Goal: Browse casually

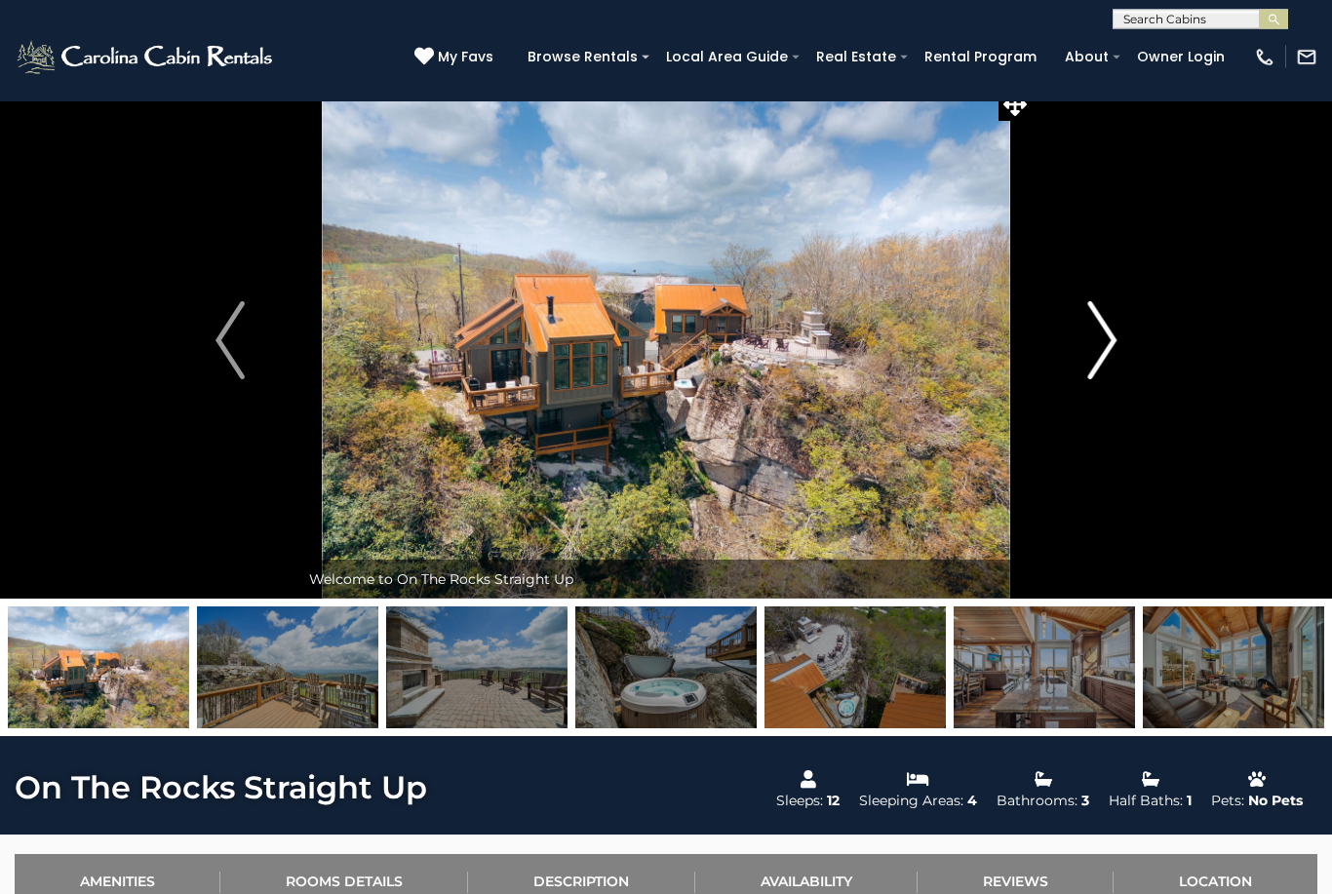
scroll to position [19, 0]
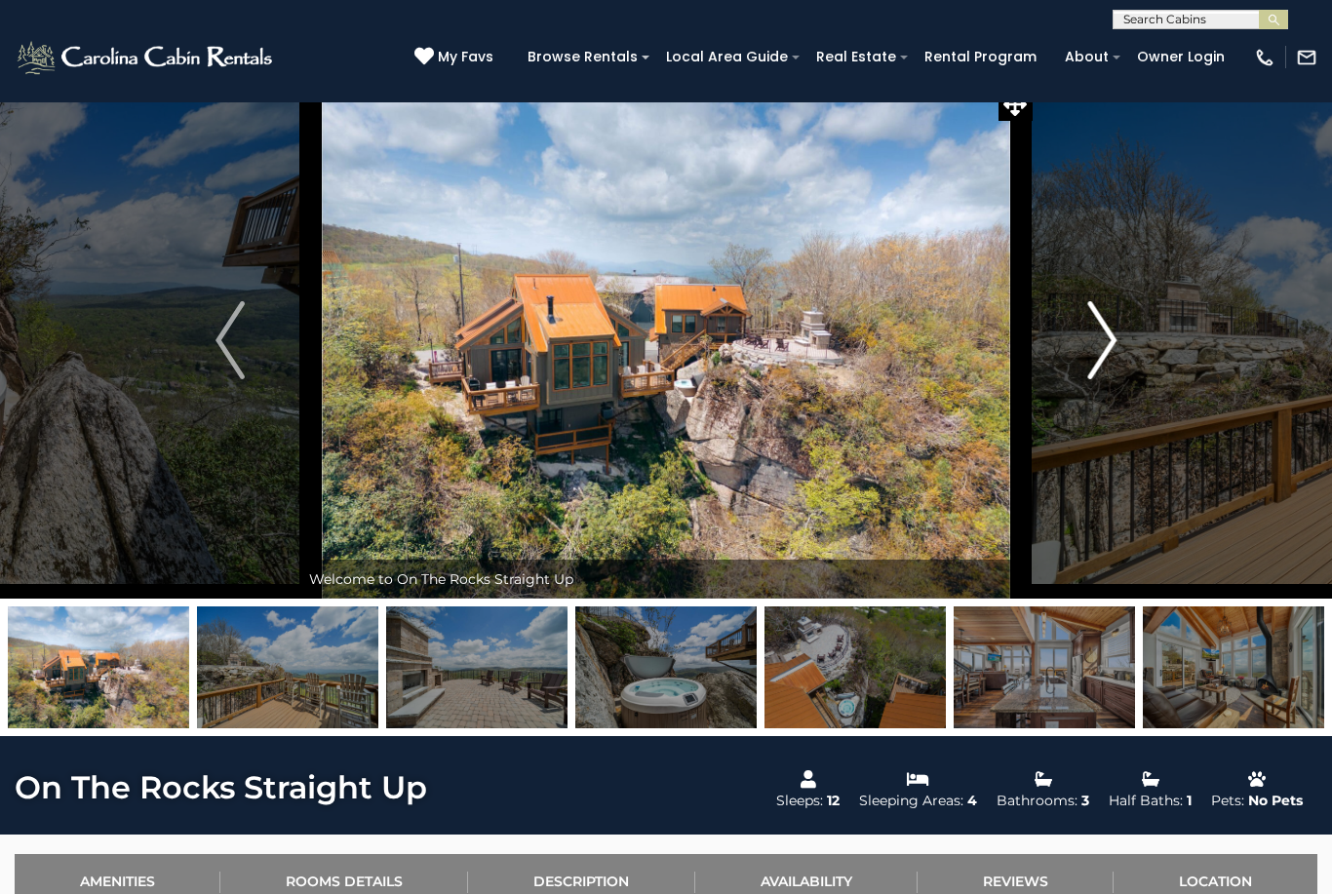
click at [1106, 356] on img "Next" at bounding box center [1101, 340] width 29 height 78
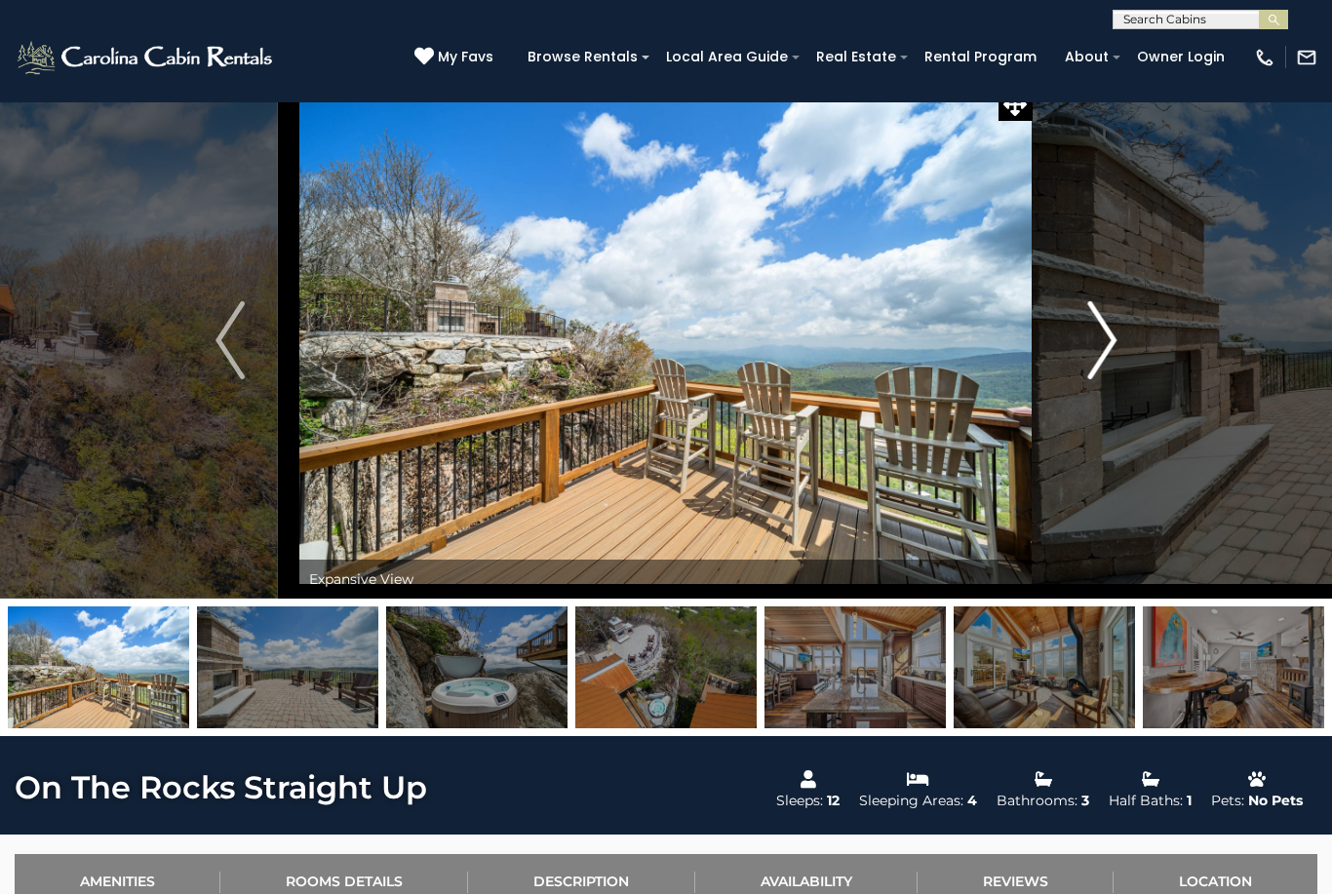
click at [1106, 356] on img "Next" at bounding box center [1101, 340] width 29 height 78
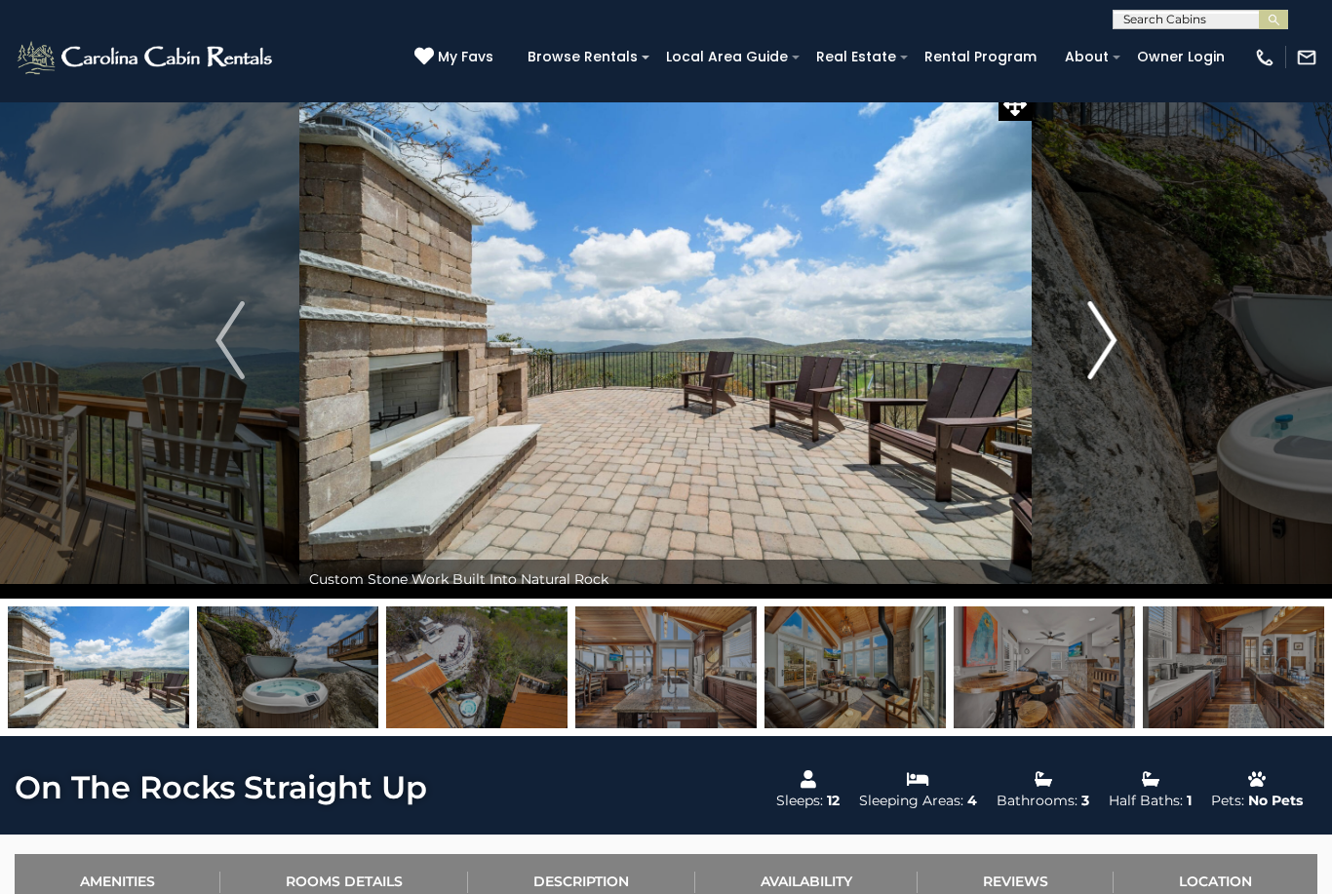
click at [1106, 356] on img "Next" at bounding box center [1101, 340] width 29 height 78
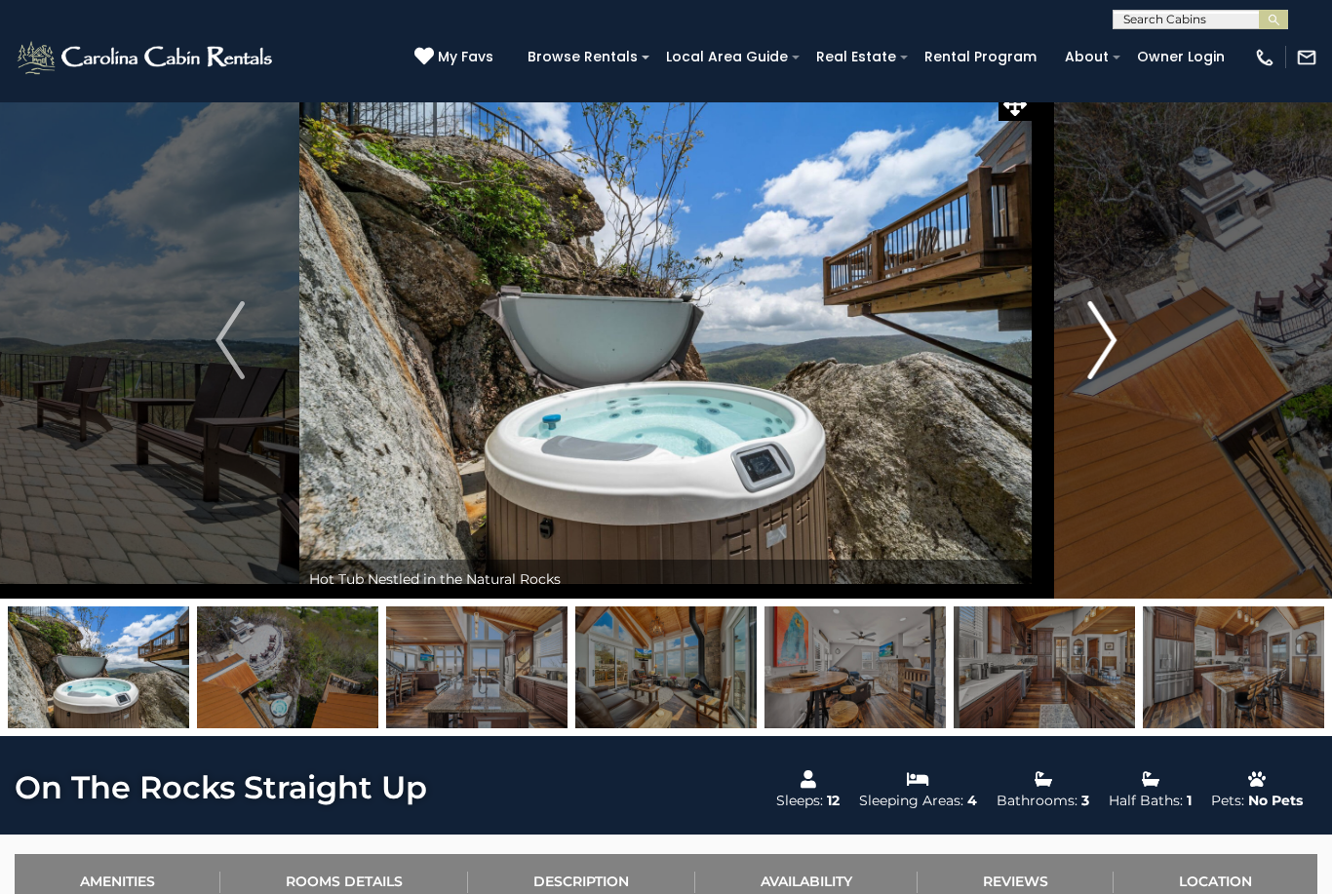
click at [1106, 356] on img "Next" at bounding box center [1101, 340] width 29 height 78
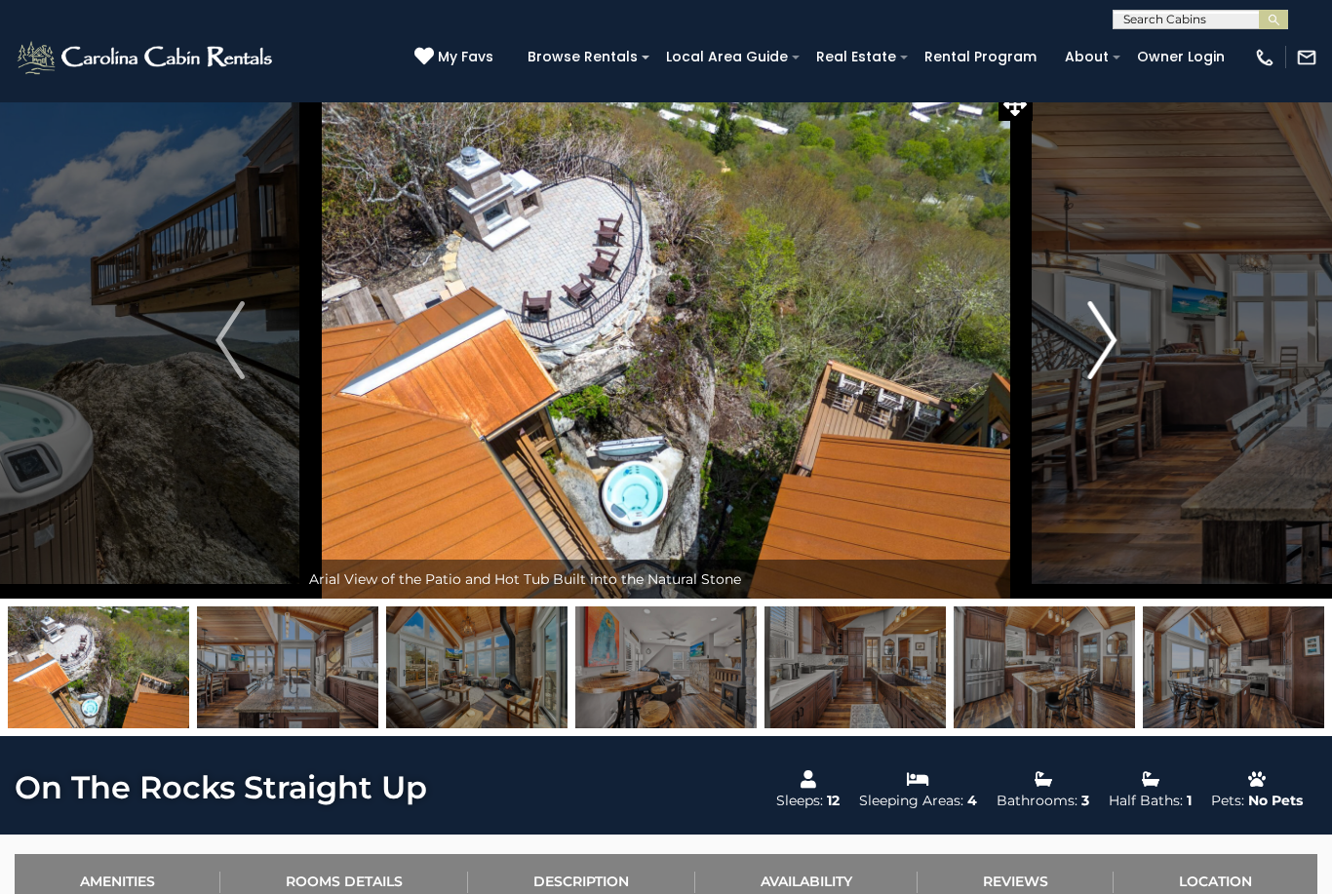
click at [1106, 356] on img "Next" at bounding box center [1101, 340] width 29 height 78
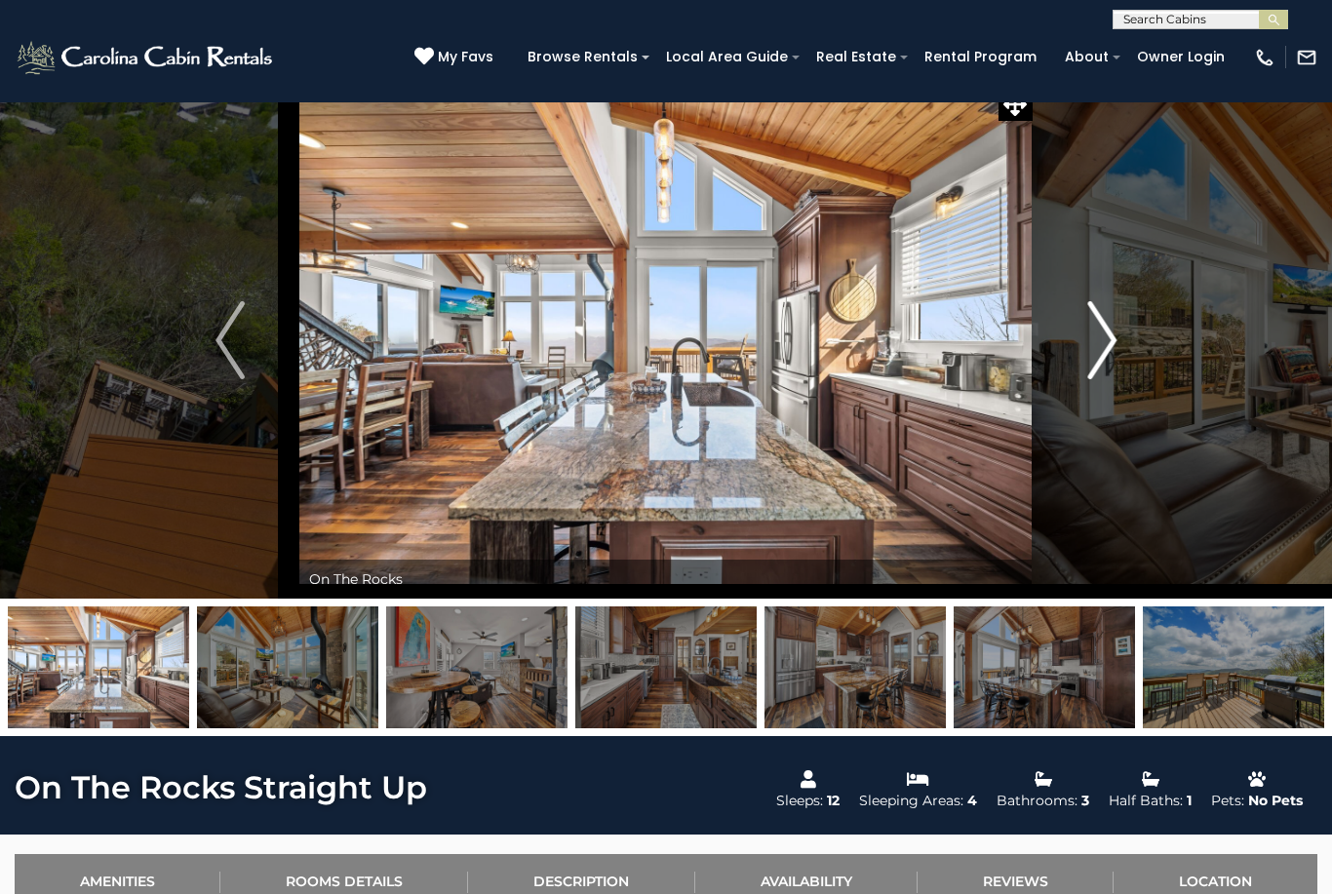
click at [1106, 356] on img "Next" at bounding box center [1101, 340] width 29 height 78
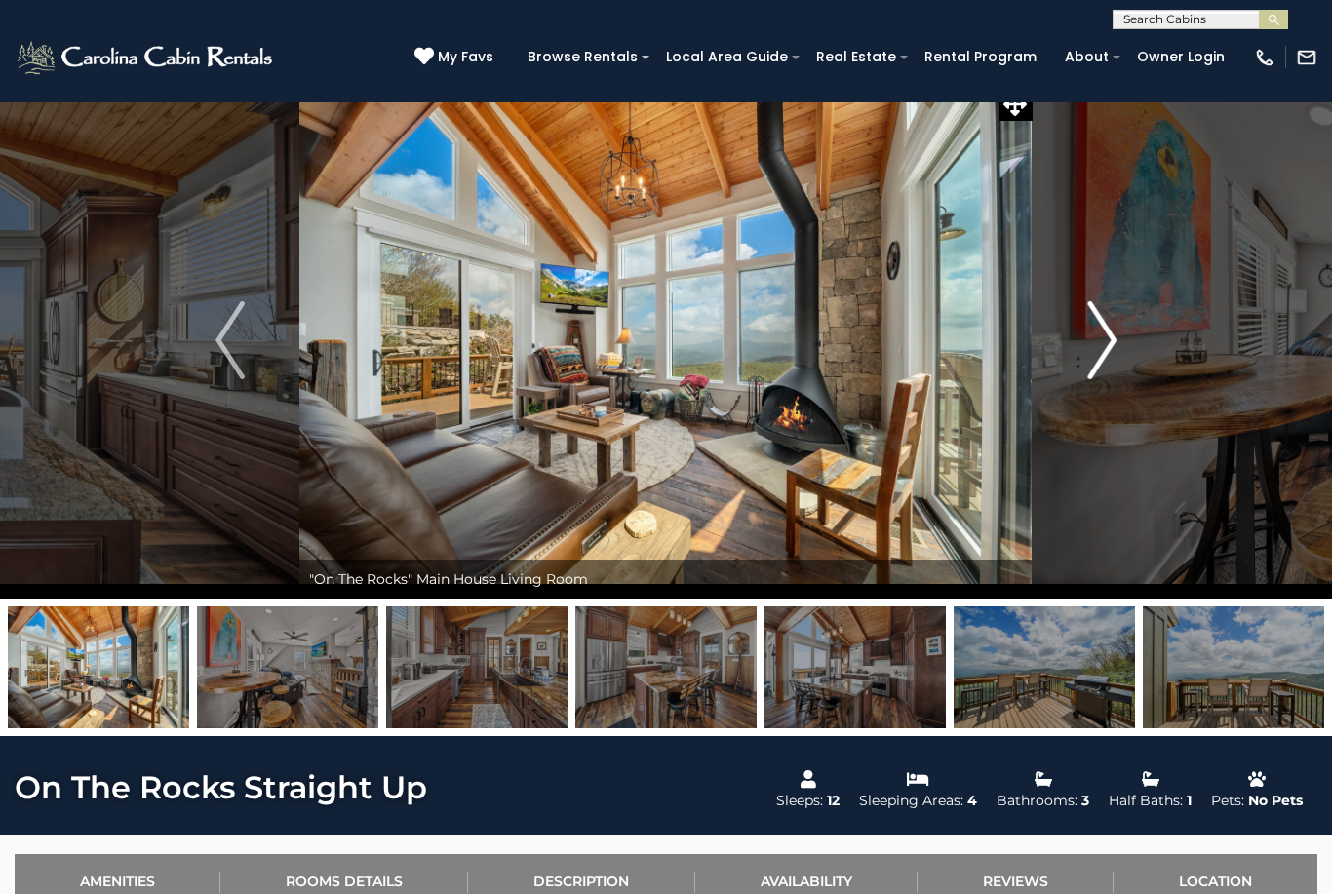
click at [1106, 356] on img "Next" at bounding box center [1101, 340] width 29 height 78
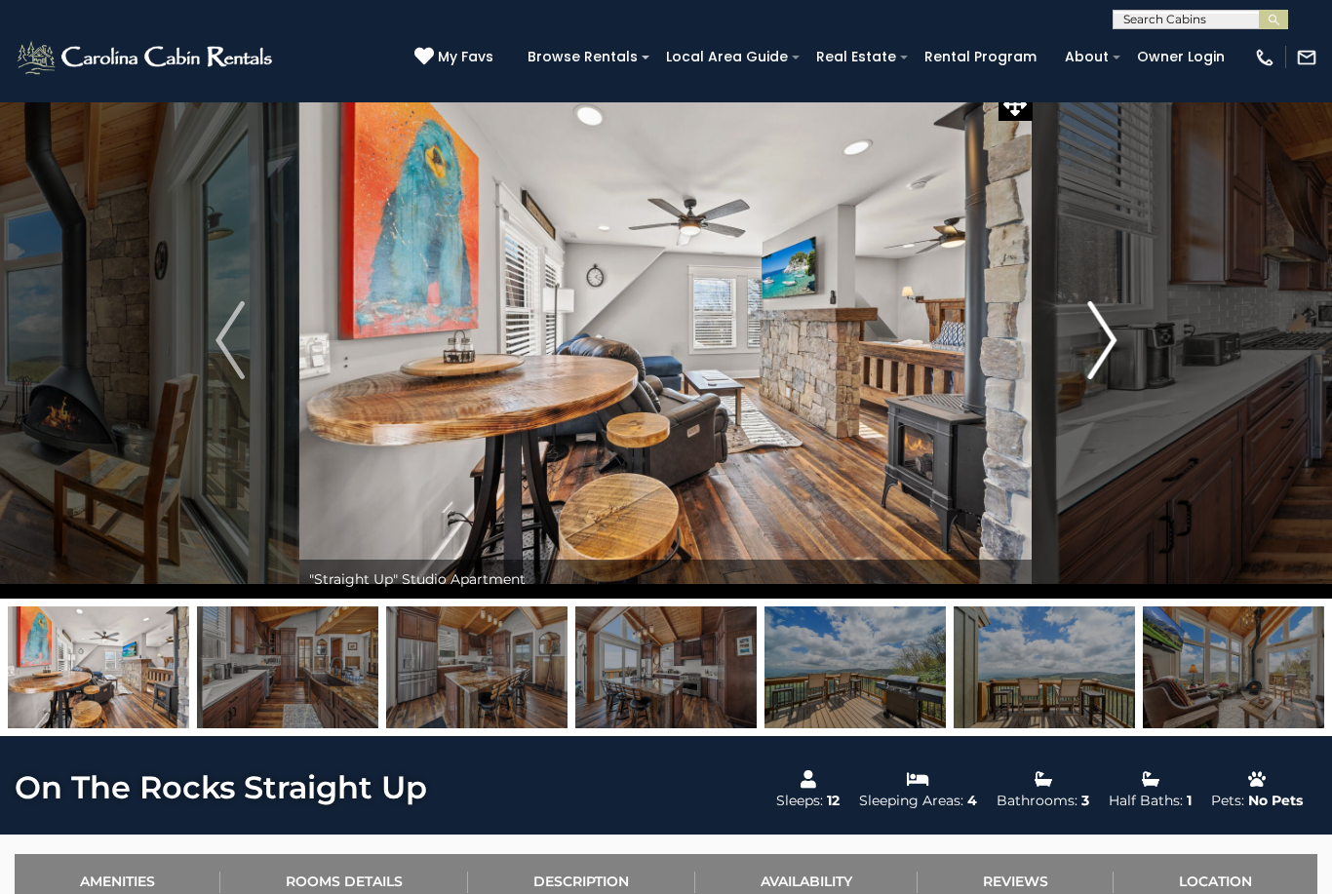
click at [1106, 356] on img "Next" at bounding box center [1101, 340] width 29 height 78
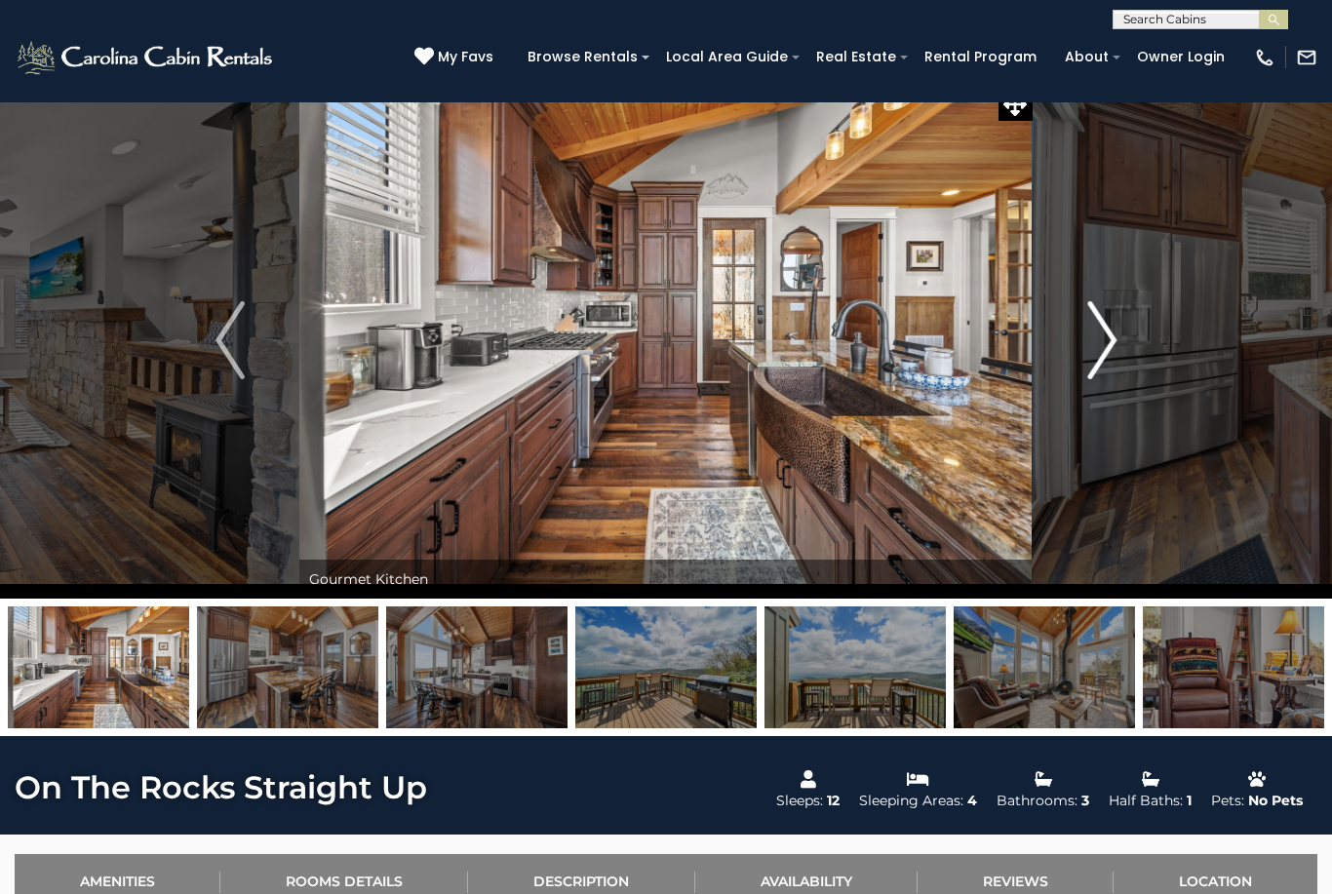
click at [1106, 356] on img "Next" at bounding box center [1101, 340] width 29 height 78
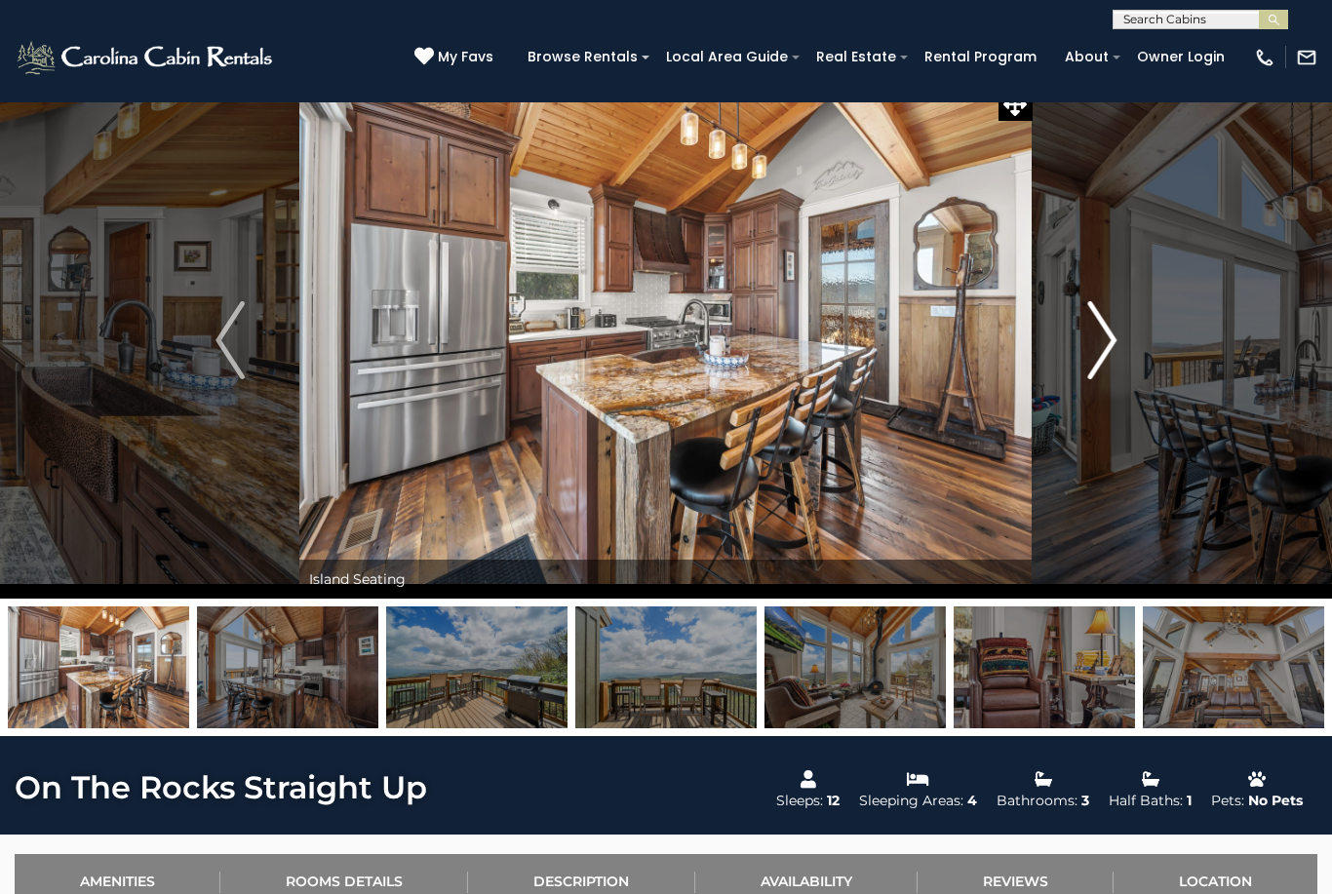
click at [1106, 357] on img "Next" at bounding box center [1101, 340] width 29 height 78
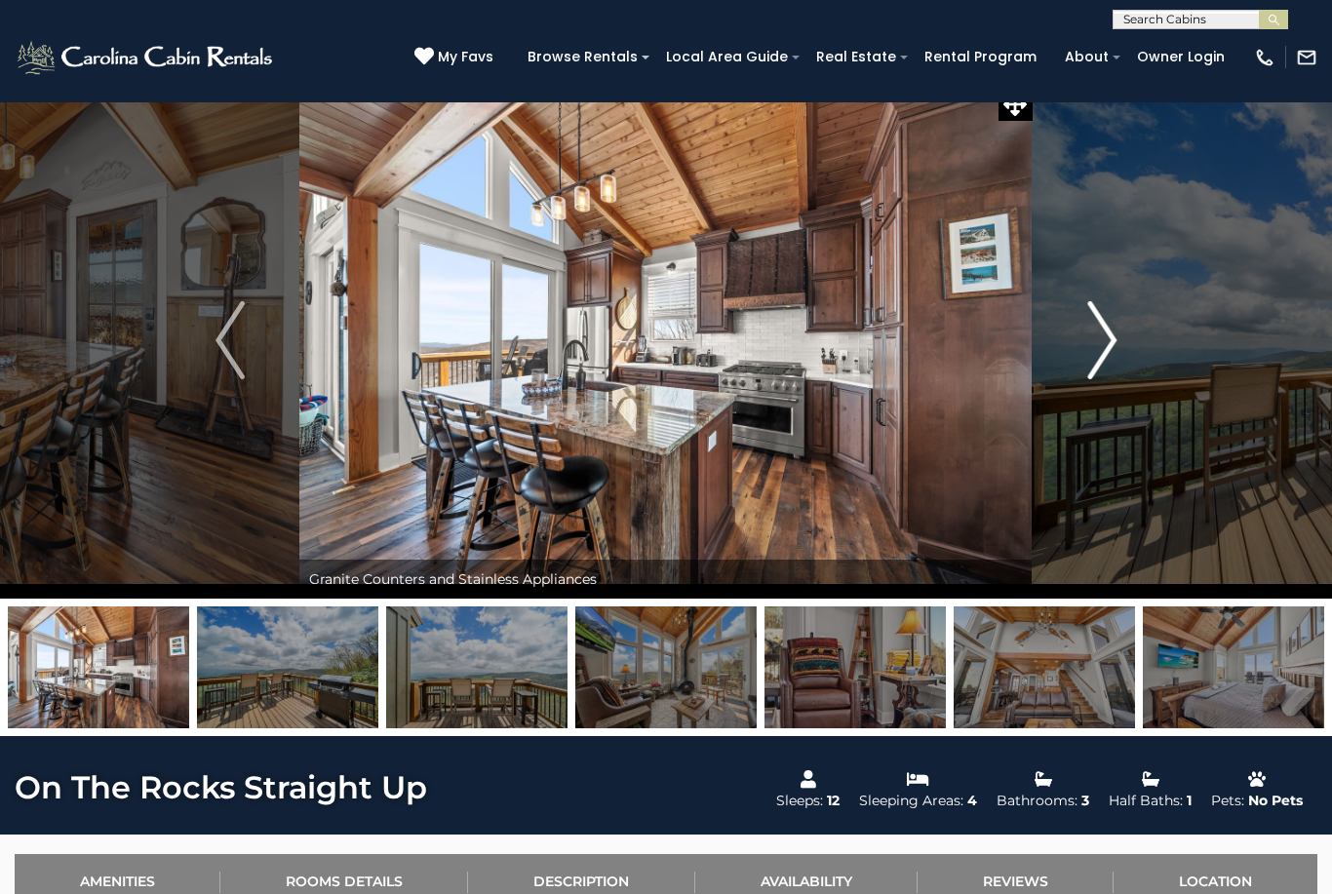
click at [1107, 357] on img "Next" at bounding box center [1101, 340] width 29 height 78
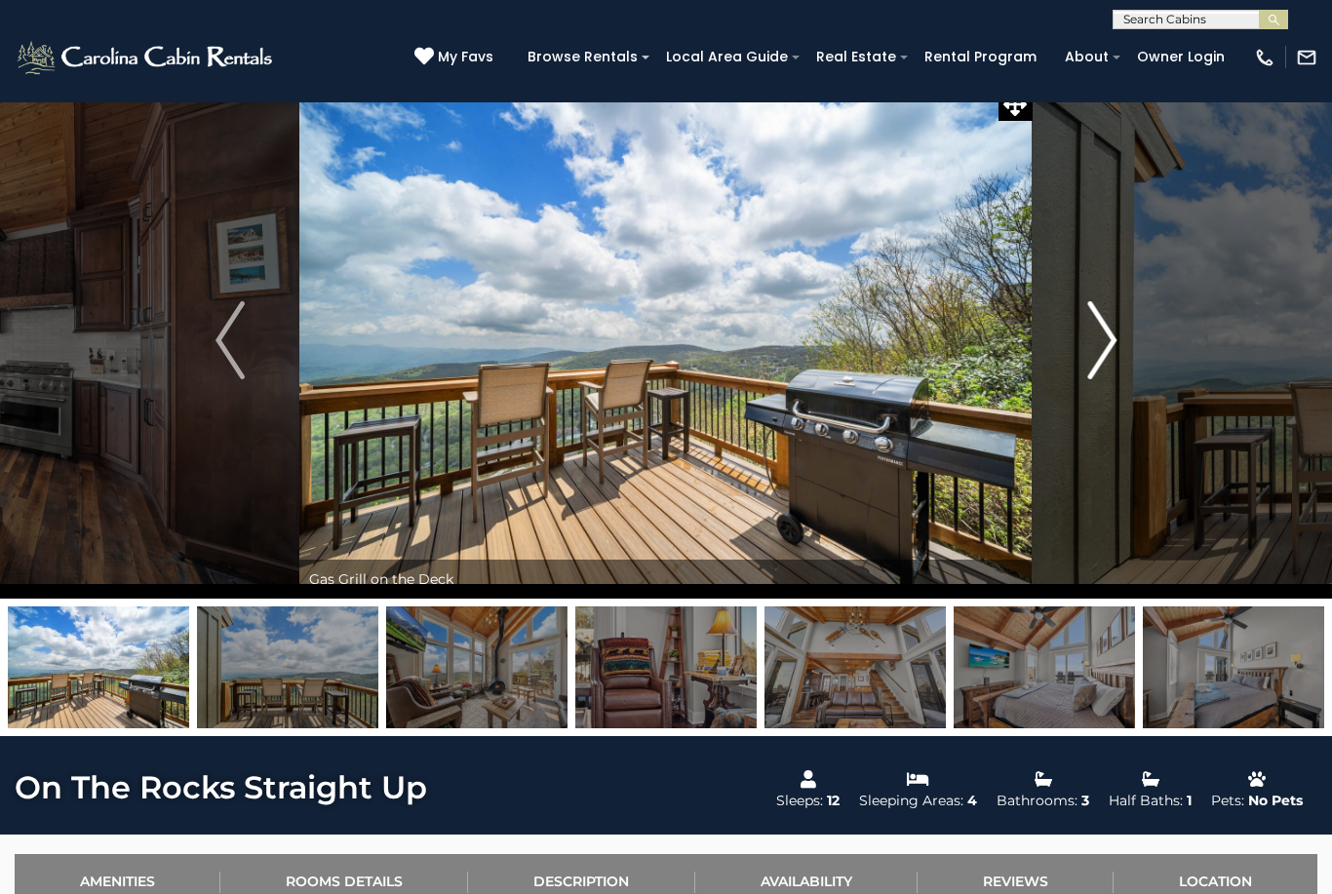
click at [1107, 357] on img "Next" at bounding box center [1101, 340] width 29 height 78
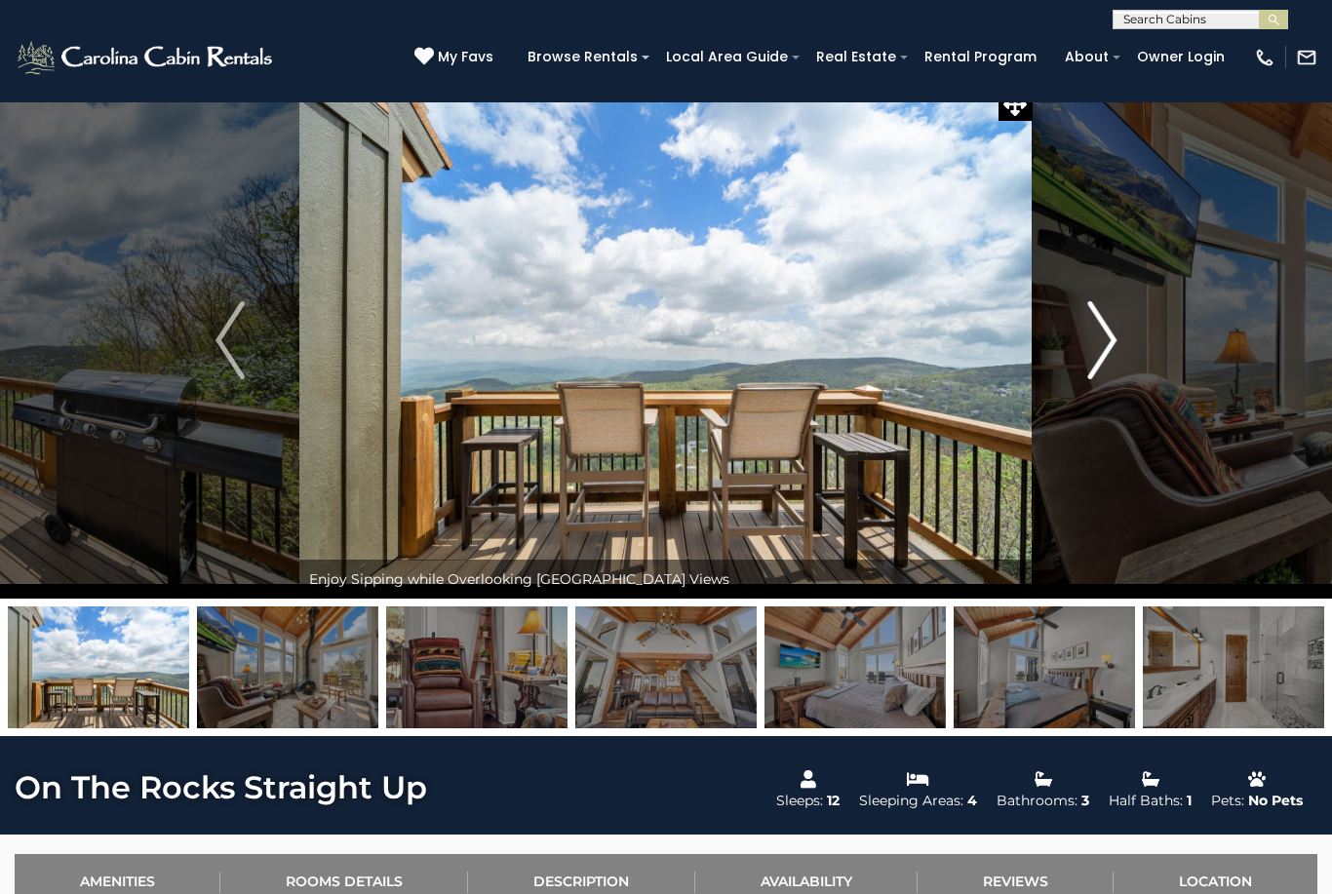
click at [1107, 357] on img "Next" at bounding box center [1101, 340] width 29 height 78
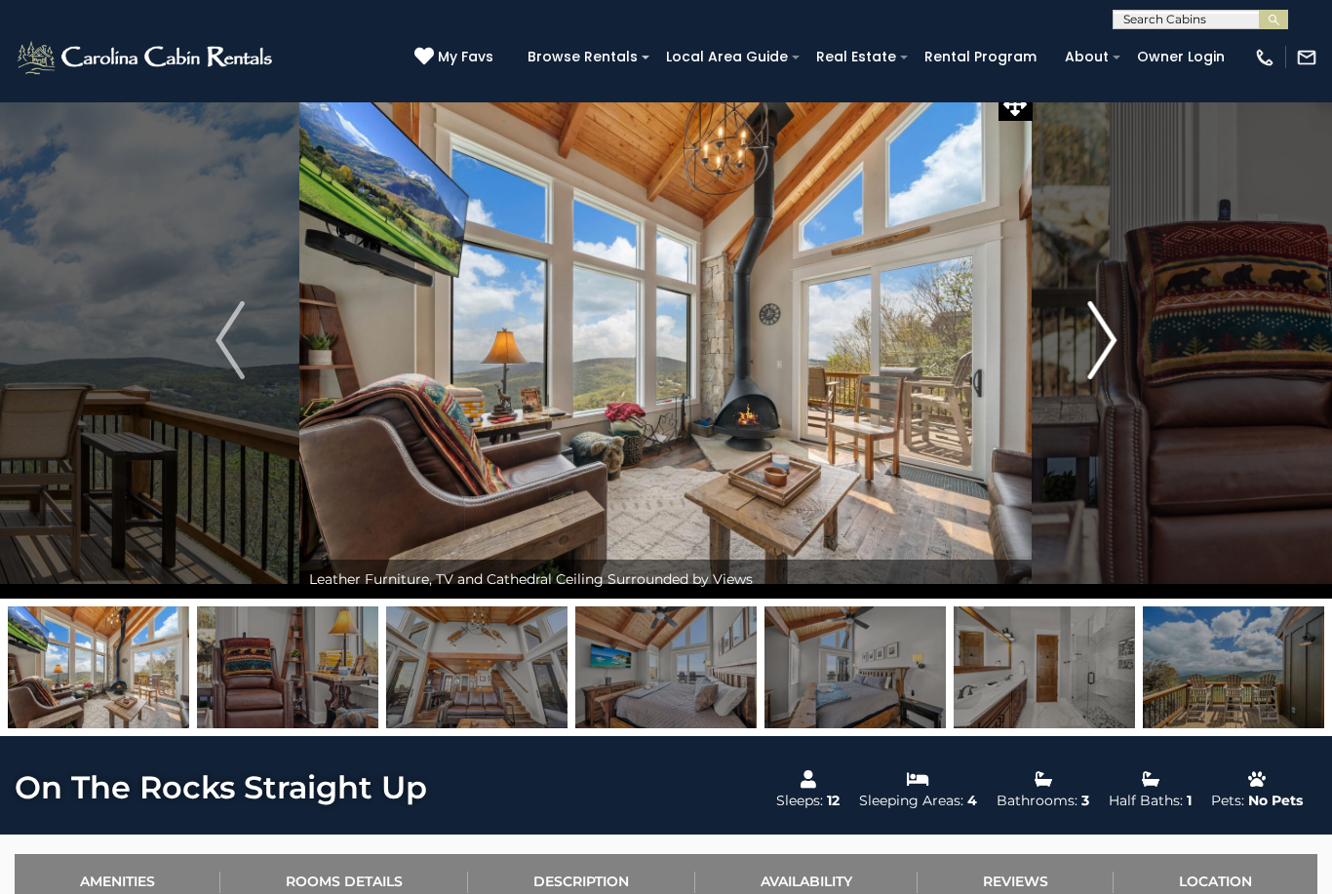
click at [1107, 357] on img "Next" at bounding box center [1101, 340] width 29 height 78
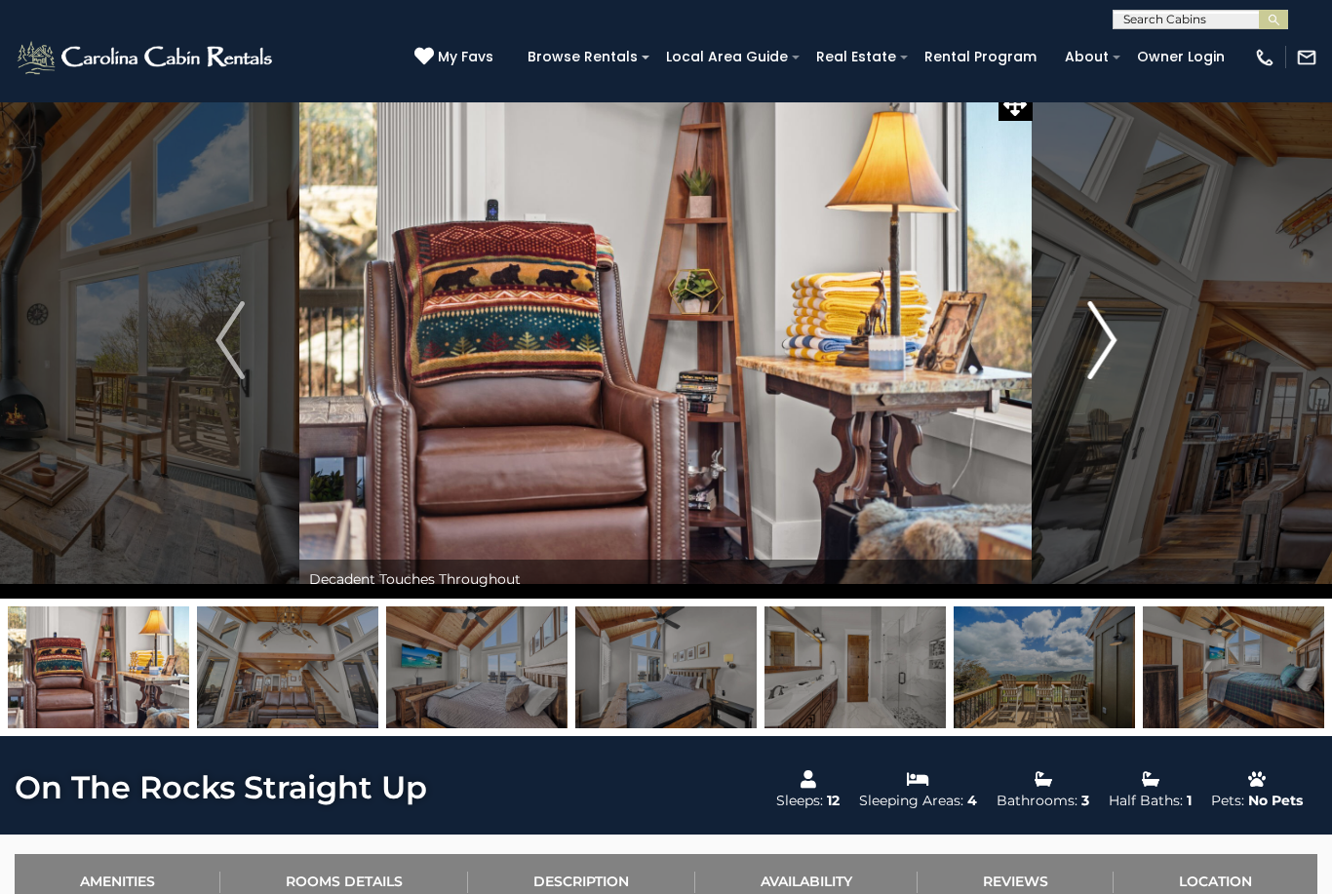
click at [1107, 357] on img "Next" at bounding box center [1101, 340] width 29 height 78
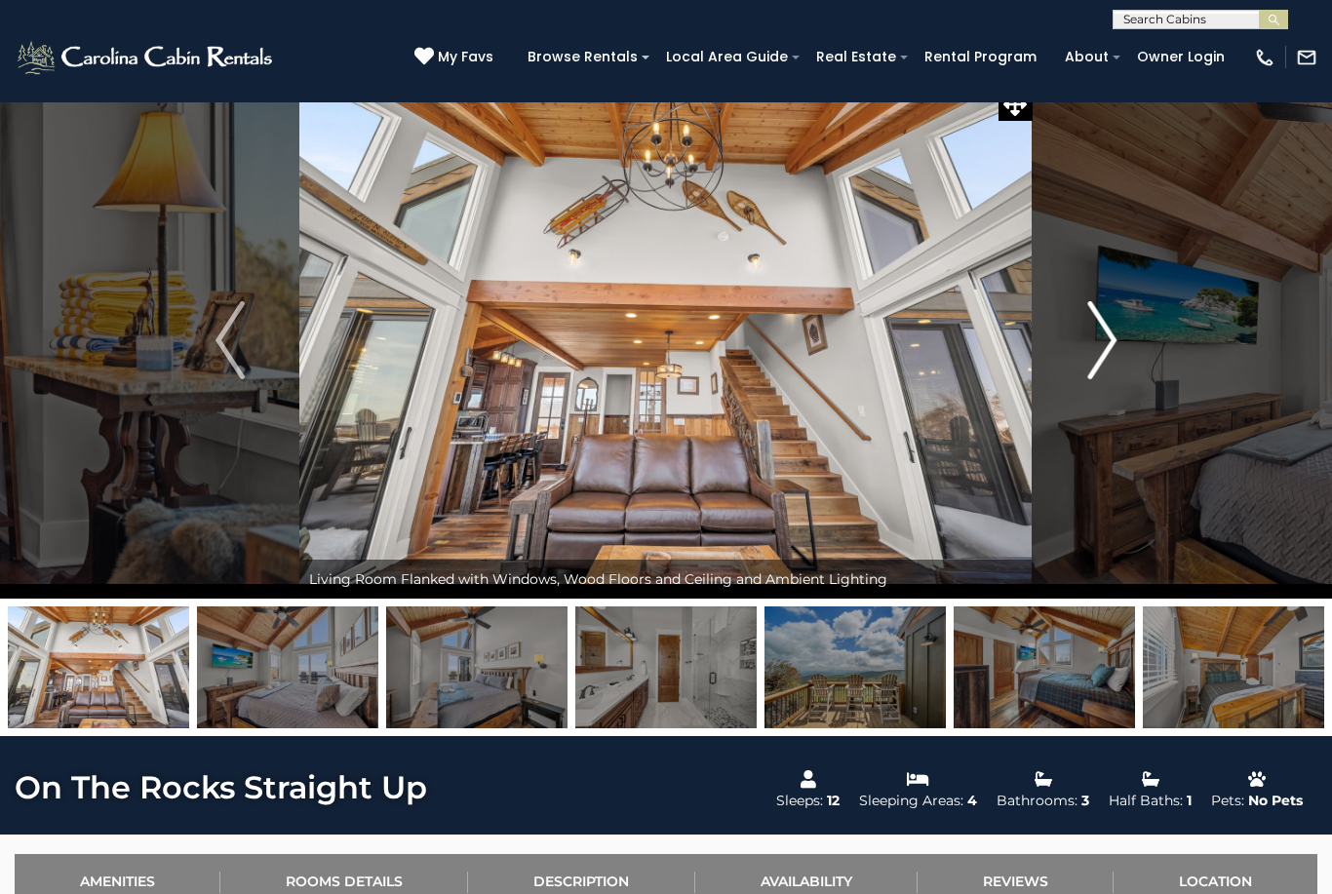
click at [1107, 357] on img "Next" at bounding box center [1101, 340] width 29 height 78
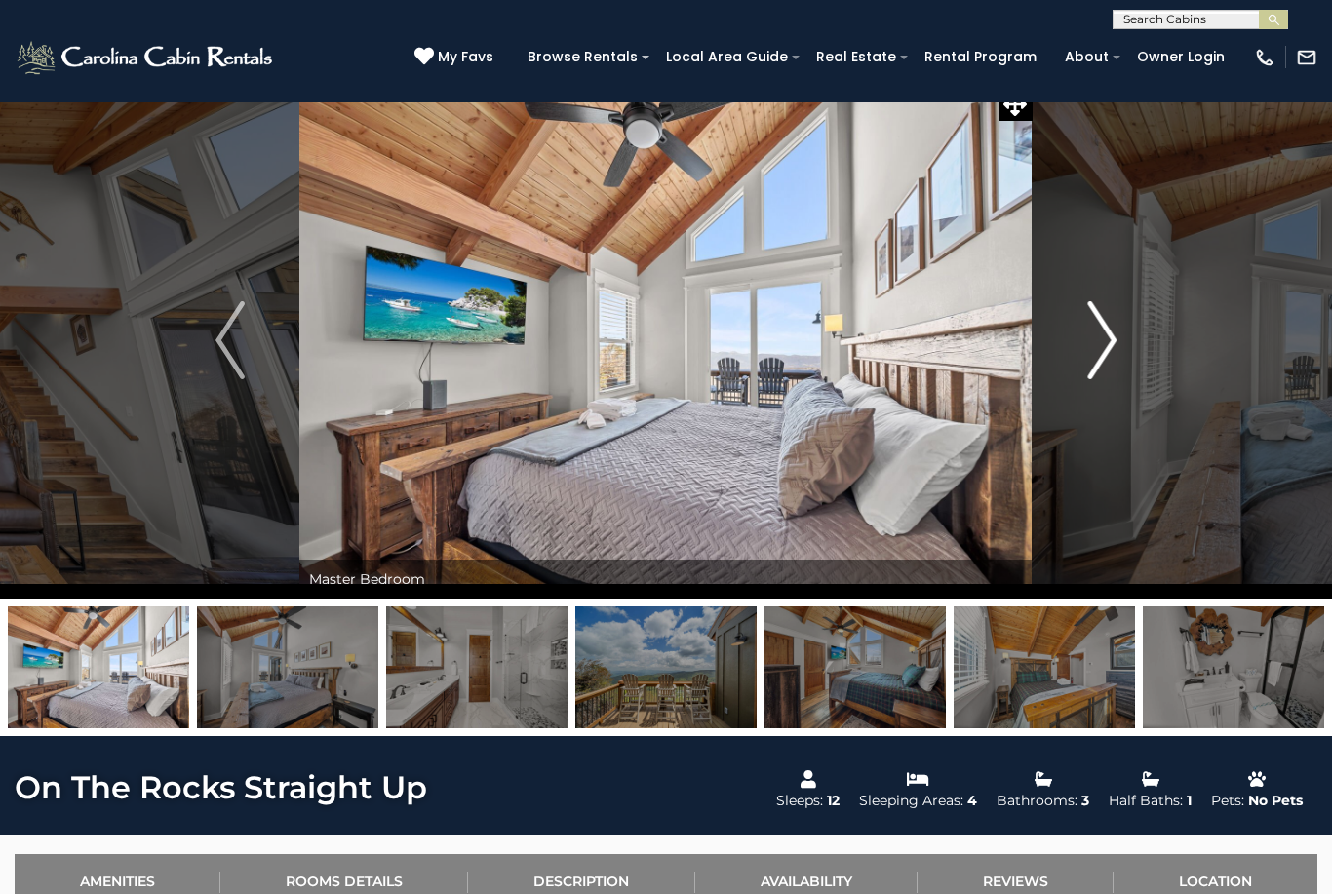
click at [1107, 357] on img "Next" at bounding box center [1101, 340] width 29 height 78
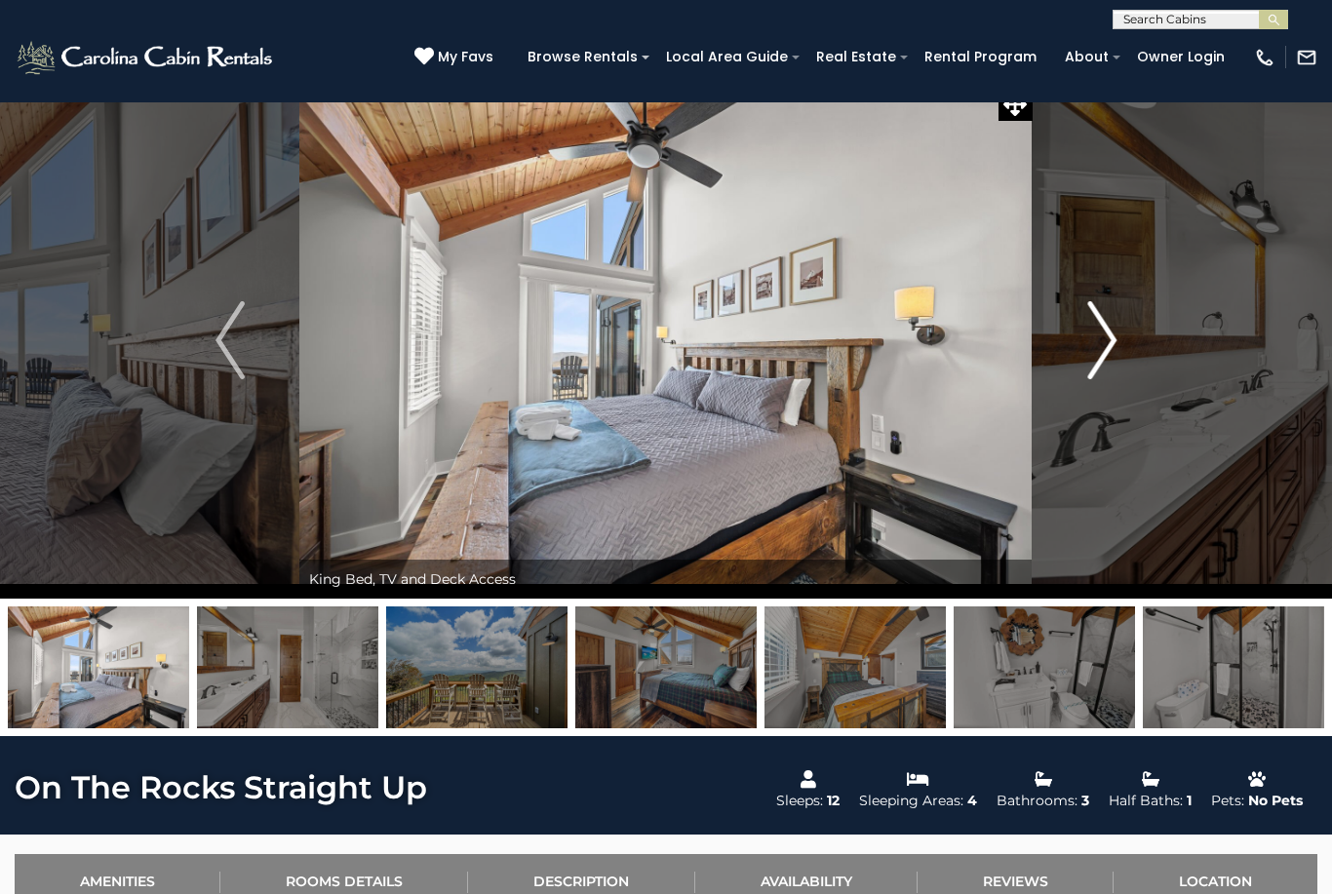
click at [1108, 357] on img "Next" at bounding box center [1101, 340] width 29 height 78
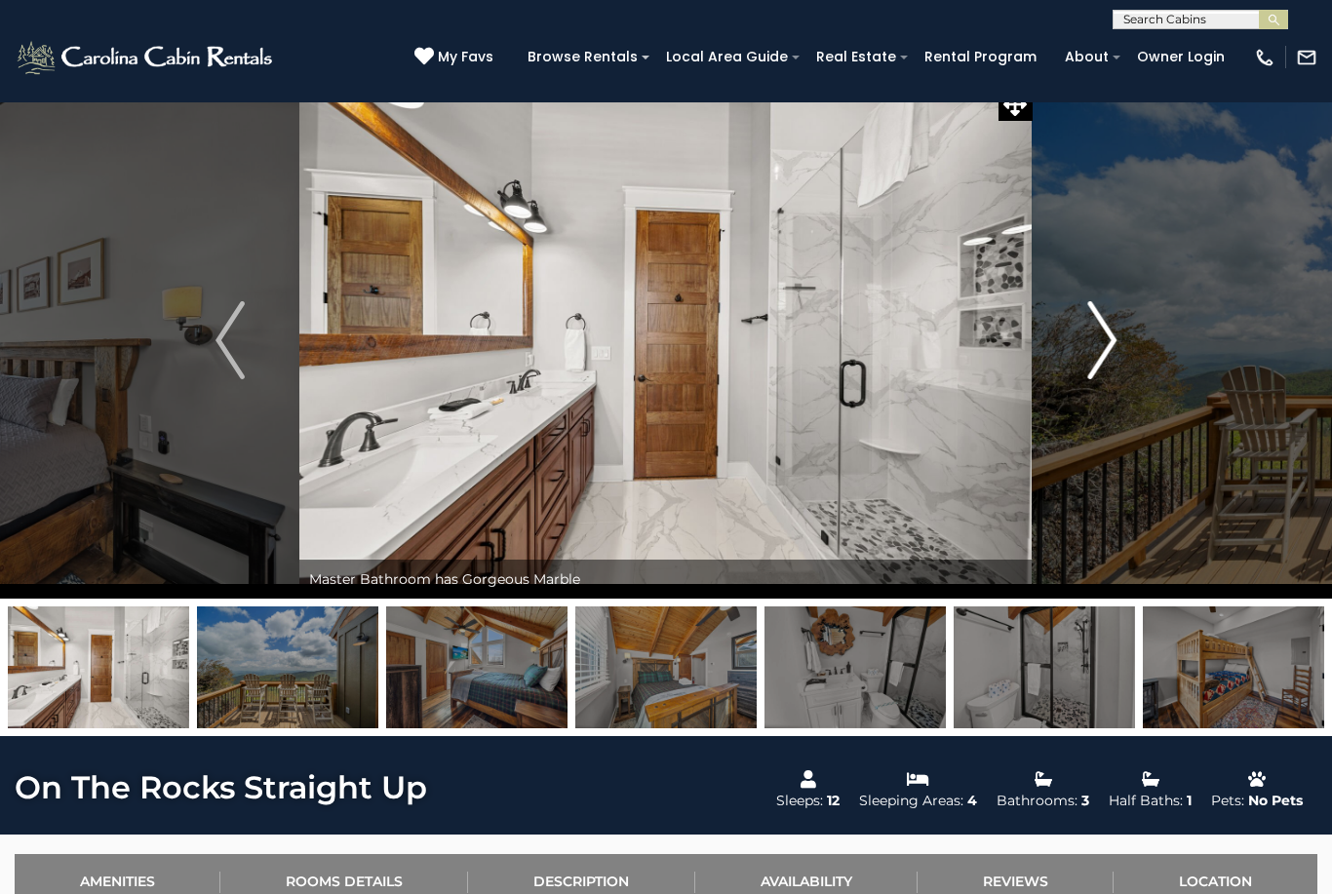
click at [1108, 357] on img "Next" at bounding box center [1101, 340] width 29 height 78
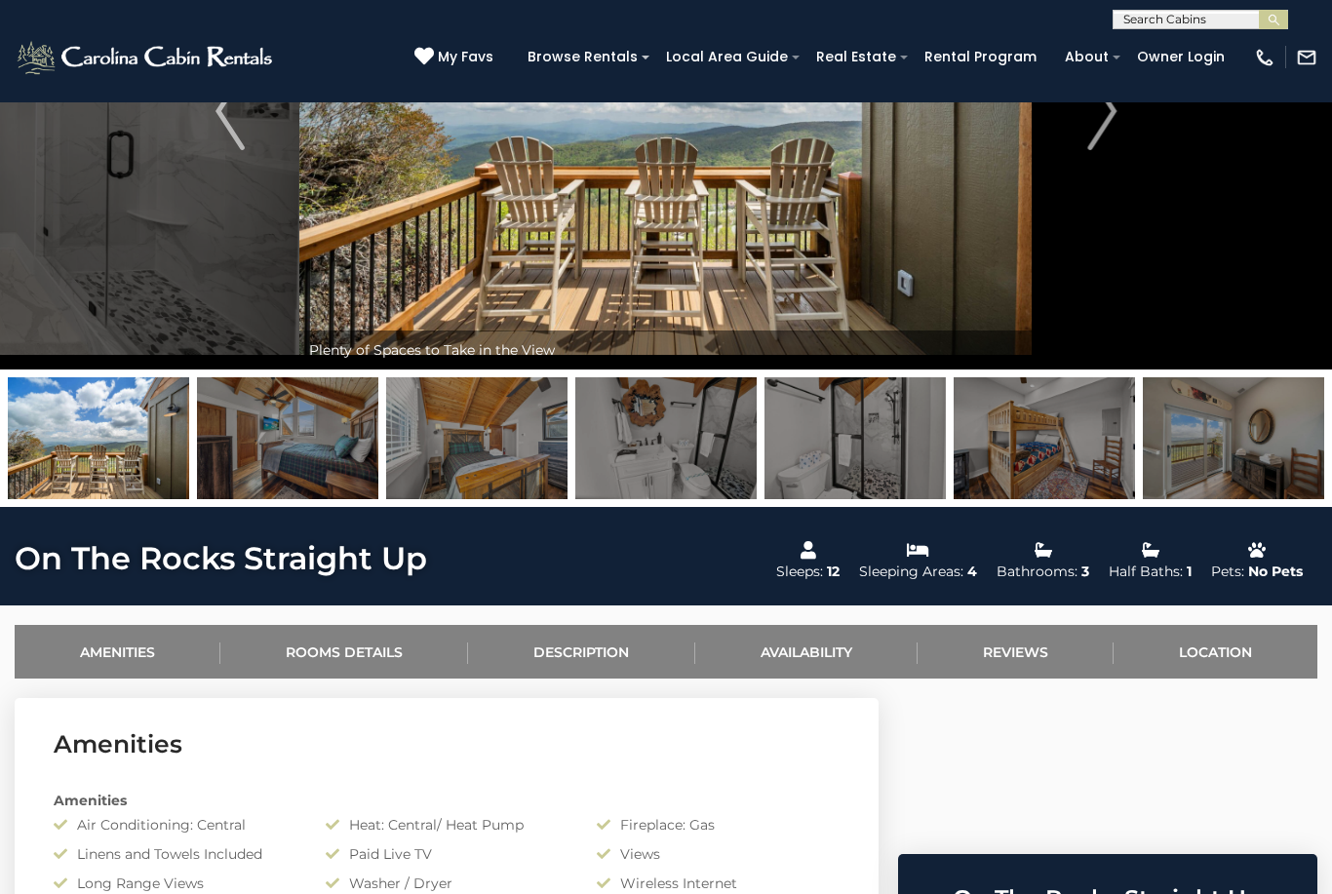
scroll to position [0, 0]
